Goal: Task Accomplishment & Management: Manage account settings

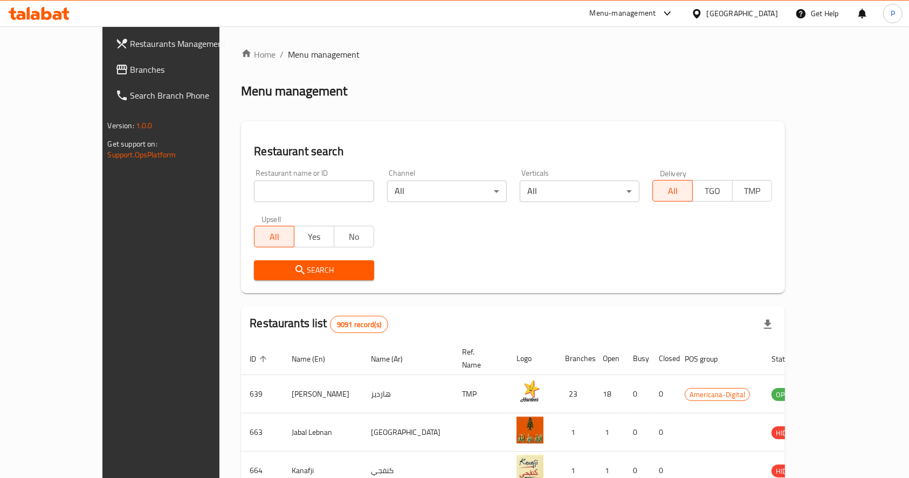
click at [259, 194] on input "search" at bounding box center [314, 192] width 120 height 22
type input "al dayaa"
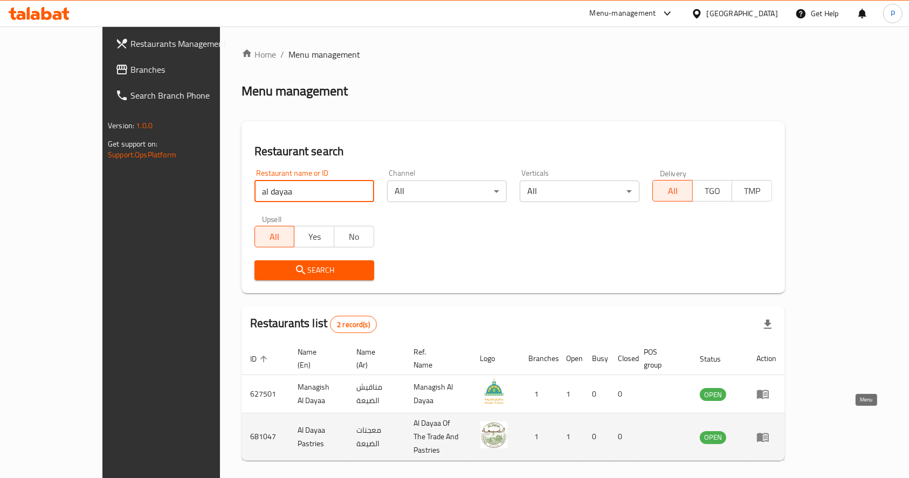
click at [770, 431] on icon "enhanced table" at bounding box center [763, 437] width 13 height 13
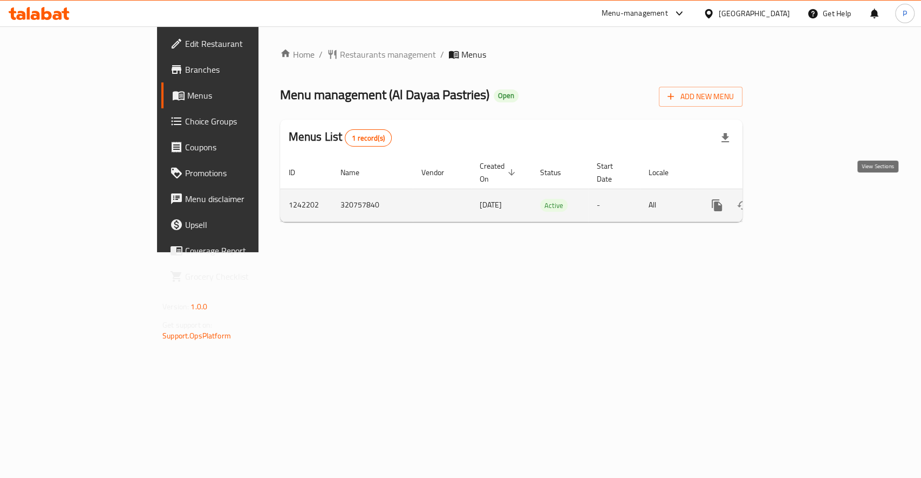
click at [801, 199] on icon "enhanced table" at bounding box center [794, 205] width 13 height 13
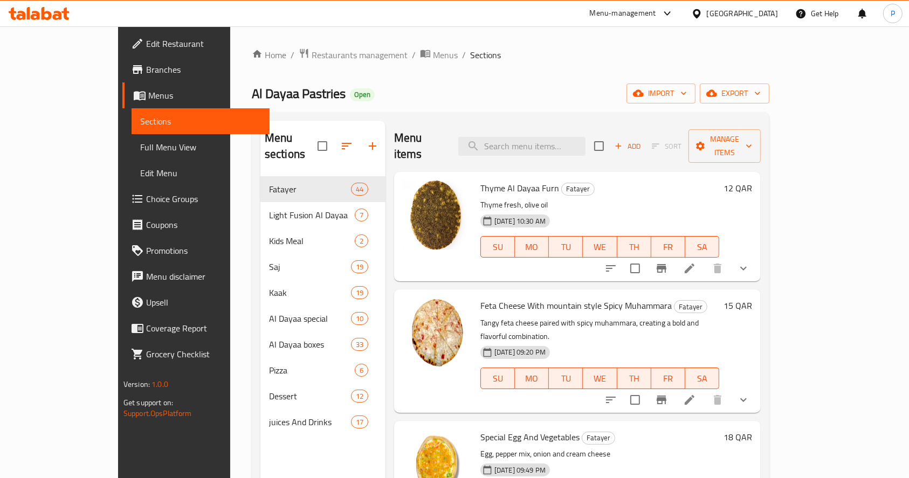
click at [146, 47] on span "Edit Restaurant" at bounding box center [203, 43] width 115 height 13
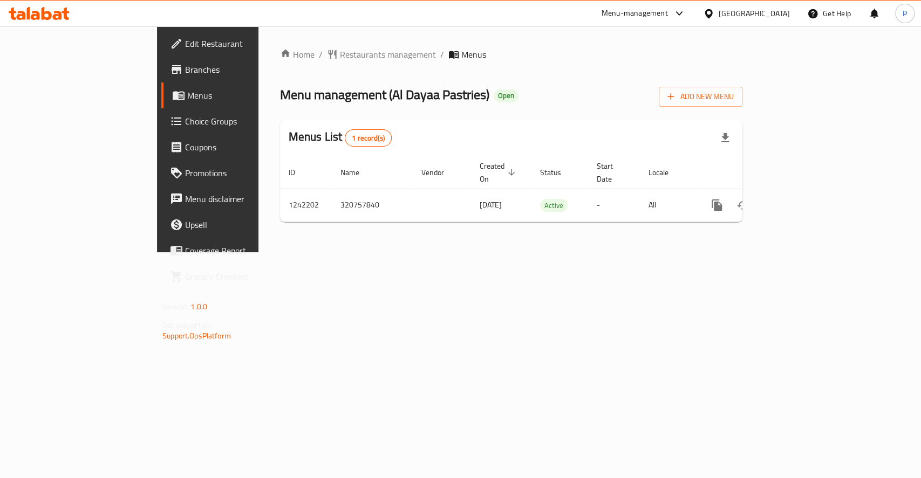
click at [185, 49] on span "Edit Restaurant" at bounding box center [243, 43] width 117 height 13
